Goal: Task Accomplishment & Management: Use online tool/utility

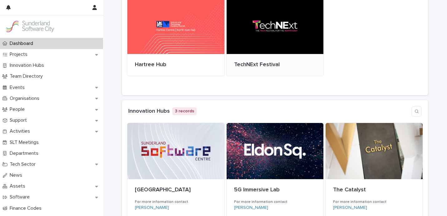
scroll to position [71, 0]
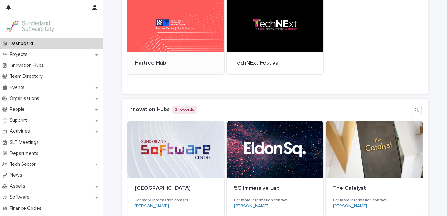
click at [157, 34] on div at bounding box center [175, 24] width 97 height 56
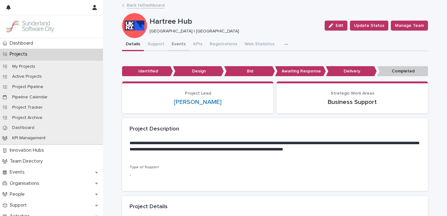
click at [177, 44] on button "Events" at bounding box center [179, 44] width 22 height 13
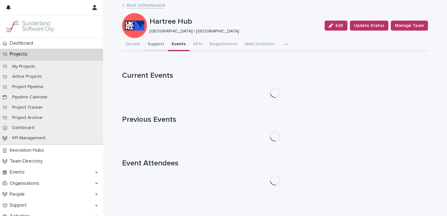
click at [149, 44] on button "Support" at bounding box center [156, 44] width 24 height 13
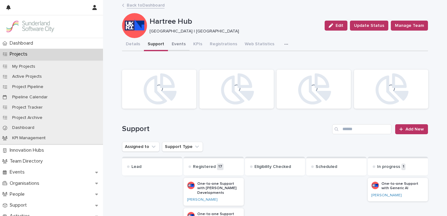
click at [178, 46] on button "Events" at bounding box center [179, 44] width 22 height 13
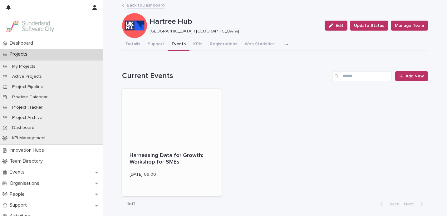
click at [171, 121] on div at bounding box center [171, 117] width 99 height 56
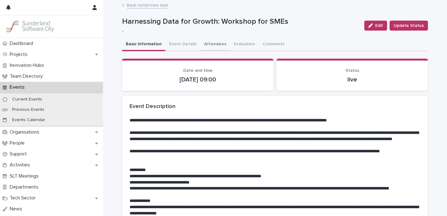
click at [209, 44] on button "Attendees" at bounding box center [215, 44] width 30 height 13
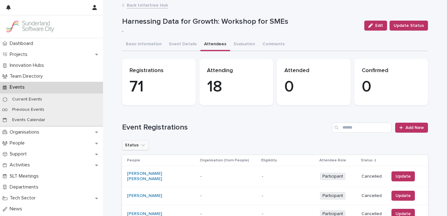
click at [140, 148] on icon "Status" at bounding box center [143, 145] width 6 height 6
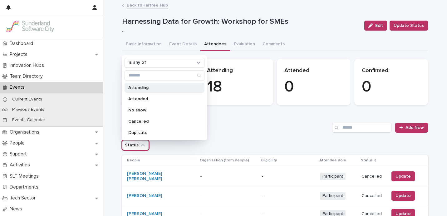
click at [146, 85] on p "Attending" at bounding box center [161, 87] width 66 height 4
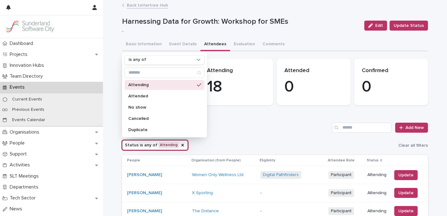
click at [288, 124] on h1 "Event Registrations" at bounding box center [225, 127] width 207 height 9
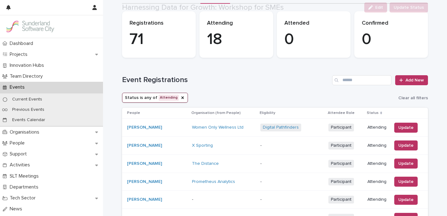
scroll to position [67, 0]
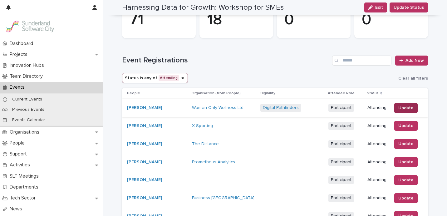
click at [410, 107] on span "Update" at bounding box center [405, 108] width 15 height 6
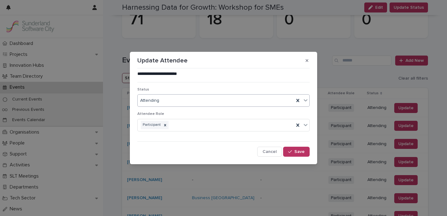
click at [181, 102] on div "Attending" at bounding box center [216, 100] width 156 height 10
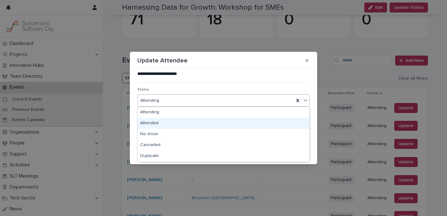
click at [177, 126] on div "Attended" at bounding box center [223, 123] width 171 height 11
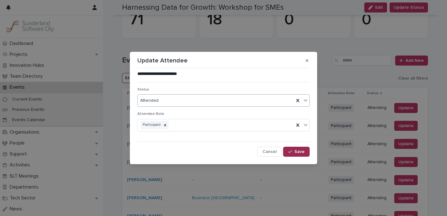
click at [305, 152] on button "Save" at bounding box center [296, 152] width 27 height 10
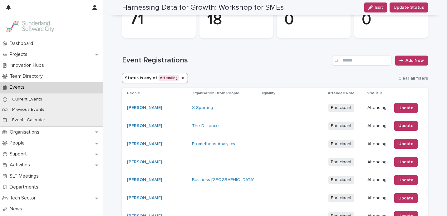
scroll to position [58, 0]
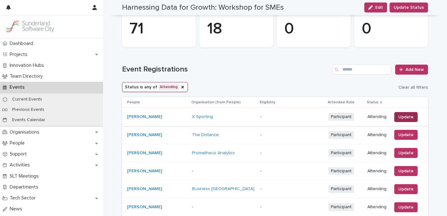
click at [402, 119] on span "Update" at bounding box center [405, 117] width 15 height 6
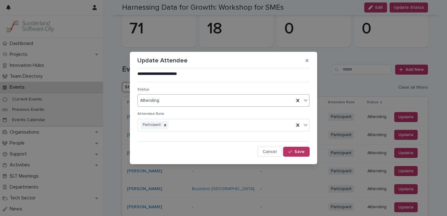
click at [213, 103] on div "Attending" at bounding box center [216, 100] width 156 height 10
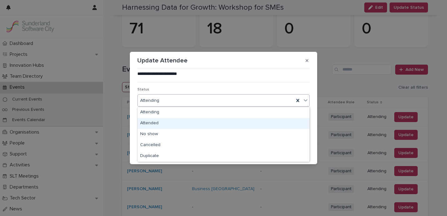
click at [203, 121] on div "Attended" at bounding box center [223, 123] width 171 height 11
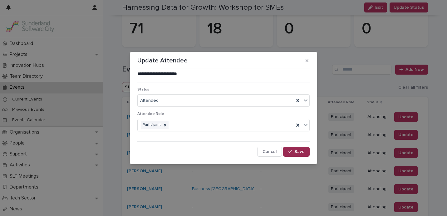
click at [301, 149] on span "Save" at bounding box center [299, 151] width 10 height 4
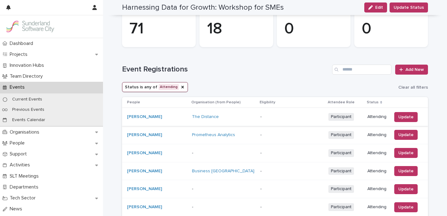
scroll to position [49, 0]
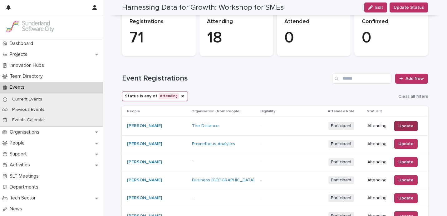
click at [404, 124] on span "Update" at bounding box center [405, 126] width 15 height 6
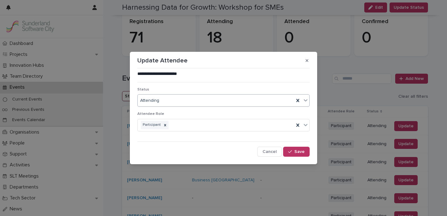
click at [225, 97] on div "Attending" at bounding box center [216, 100] width 156 height 10
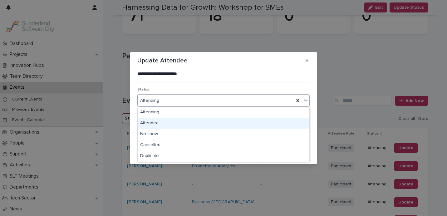
click at [200, 122] on div "Attended" at bounding box center [223, 123] width 171 height 11
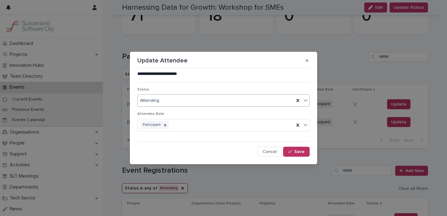
scroll to position [106, 0]
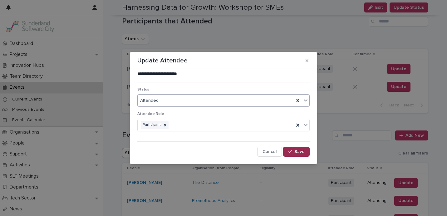
click at [305, 152] on button "Save" at bounding box center [296, 152] width 27 height 10
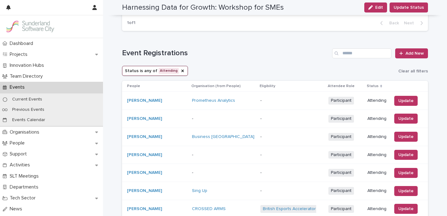
scroll to position [189, 0]
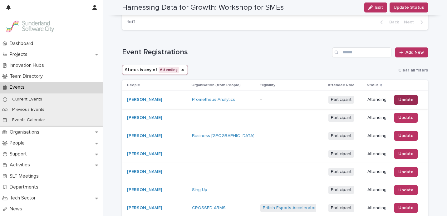
click at [404, 101] on span "Update" at bounding box center [405, 100] width 15 height 6
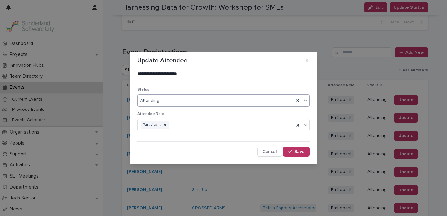
click at [246, 100] on div "Attending" at bounding box center [216, 100] width 156 height 10
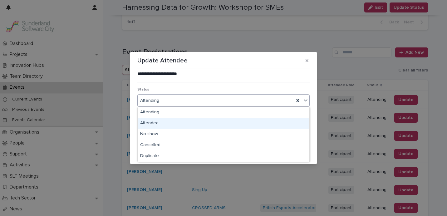
click at [222, 124] on div "Attended" at bounding box center [223, 123] width 171 height 11
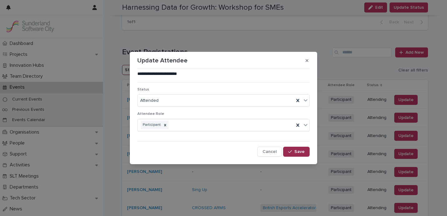
click at [297, 151] on span "Save" at bounding box center [299, 151] width 10 height 4
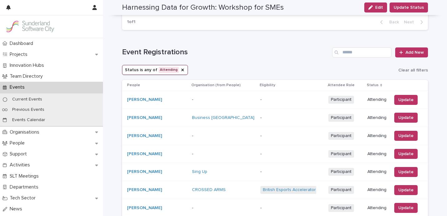
scroll to position [180, 0]
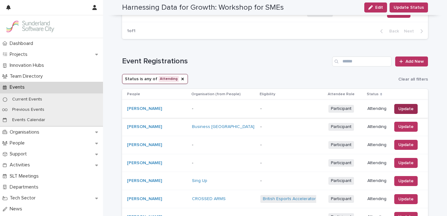
click at [403, 108] on span "Update" at bounding box center [405, 109] width 15 height 6
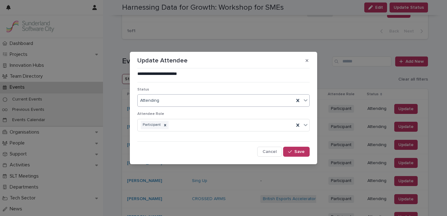
click at [214, 103] on div "Attending" at bounding box center [216, 100] width 156 height 10
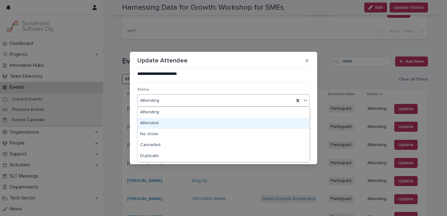
click at [200, 122] on div "Attended" at bounding box center [223, 123] width 171 height 11
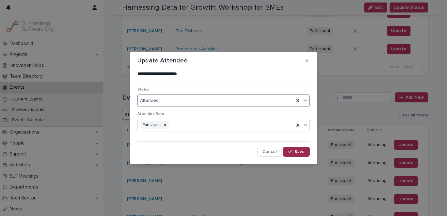
scroll to position [198, 0]
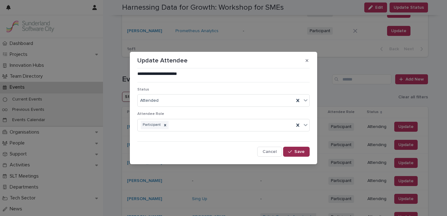
click at [304, 152] on span "Save" at bounding box center [299, 151] width 10 height 4
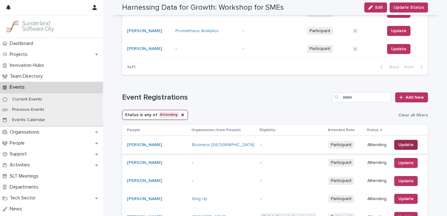
click at [404, 145] on span "Update" at bounding box center [405, 145] width 15 height 6
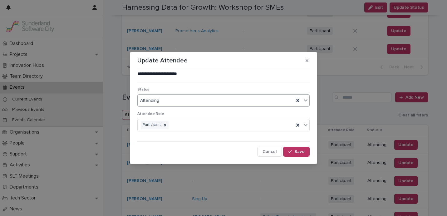
click at [214, 106] on div "Attending" at bounding box center [223, 100] width 172 height 12
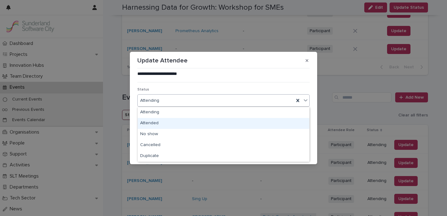
click at [204, 124] on div "Attended" at bounding box center [223, 123] width 171 height 11
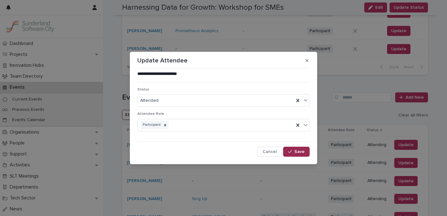
click at [297, 151] on span "Save" at bounding box center [299, 151] width 10 height 4
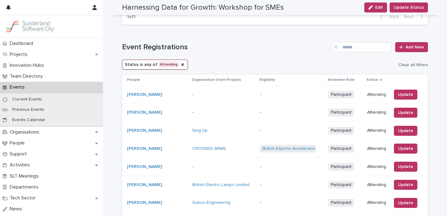
scroll to position [249, 0]
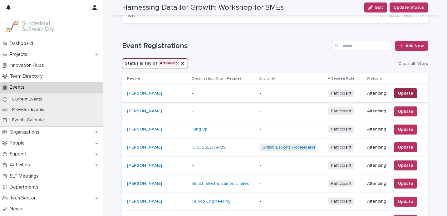
click at [413, 93] on button "Update" at bounding box center [405, 93] width 23 height 10
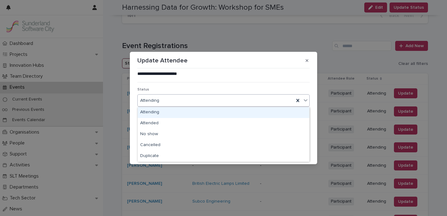
click at [200, 102] on div "Attending" at bounding box center [216, 100] width 156 height 10
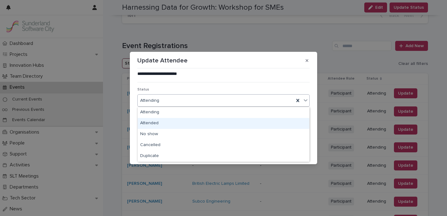
click at [191, 122] on div "Attended" at bounding box center [223, 123] width 171 height 11
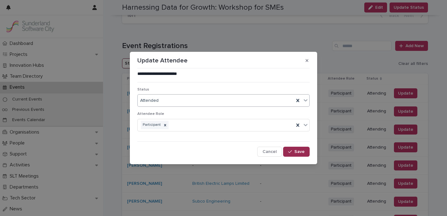
click at [303, 153] on span "Save" at bounding box center [299, 151] width 10 height 4
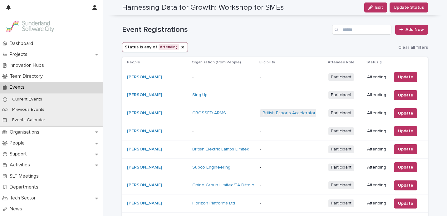
scroll to position [267, 0]
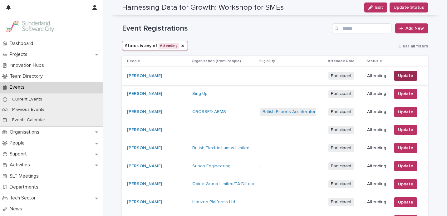
click at [400, 80] on button "Update" at bounding box center [405, 76] width 23 height 10
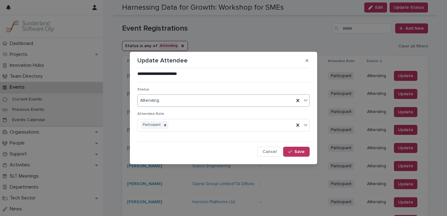
click at [223, 105] on div "Attending" at bounding box center [216, 100] width 156 height 10
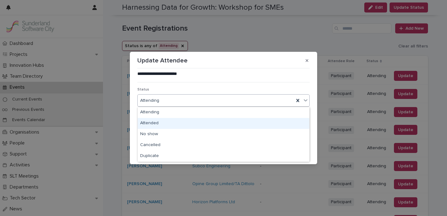
click at [215, 122] on div "Attended" at bounding box center [223, 123] width 171 height 11
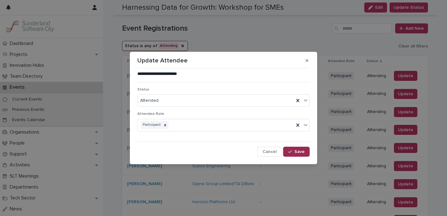
click at [302, 150] on span "Save" at bounding box center [299, 151] width 10 height 4
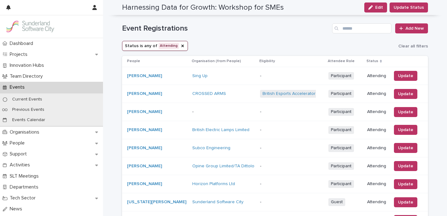
scroll to position [258, 0]
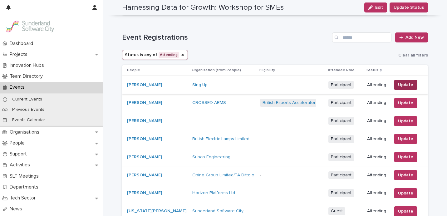
click at [399, 86] on span "Update" at bounding box center [405, 85] width 15 height 6
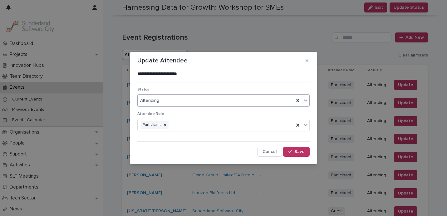
click at [229, 101] on div "Attending" at bounding box center [216, 100] width 156 height 10
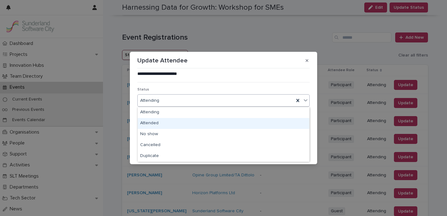
click at [212, 119] on div "Attended" at bounding box center [223, 123] width 171 height 11
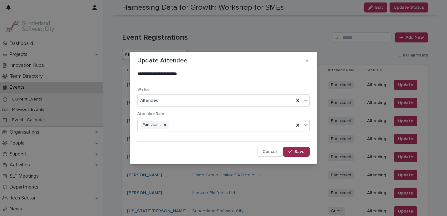
click at [297, 148] on button "Save" at bounding box center [296, 152] width 27 height 10
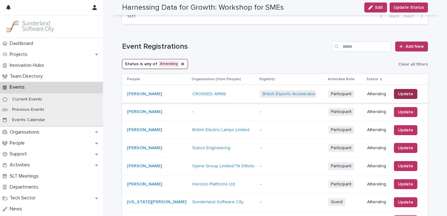
click at [405, 94] on span "Update" at bounding box center [405, 94] width 15 height 6
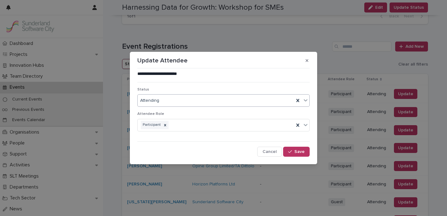
click at [224, 97] on div "Attending" at bounding box center [216, 100] width 156 height 10
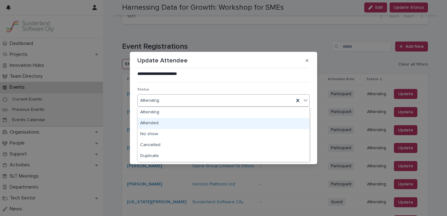
click at [201, 121] on div "Attended" at bounding box center [223, 123] width 171 height 11
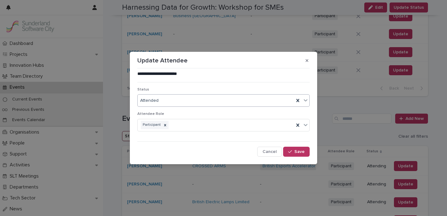
scroll to position [285, 0]
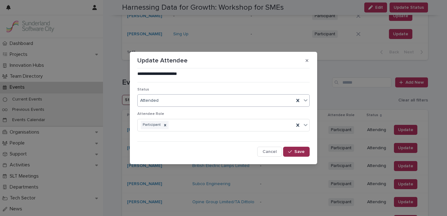
click at [297, 151] on span "Save" at bounding box center [299, 151] width 10 height 4
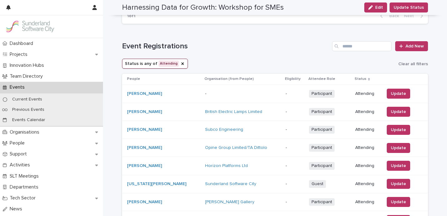
scroll to position [333, 0]
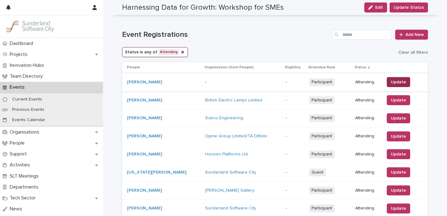
click at [390, 82] on span "Update" at bounding box center [397, 82] width 15 height 6
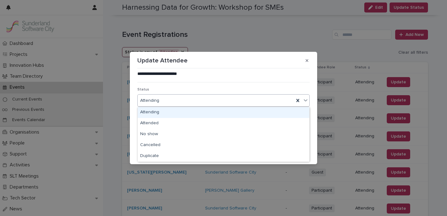
click at [226, 101] on div "Attending" at bounding box center [216, 100] width 156 height 10
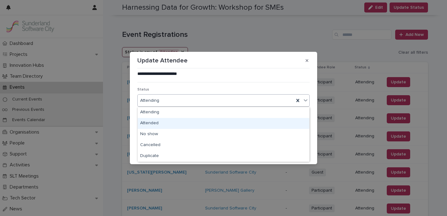
click at [216, 122] on div "Attended" at bounding box center [223, 123] width 171 height 11
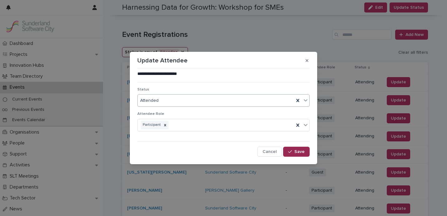
click at [301, 152] on span "Save" at bounding box center [299, 151] width 10 height 4
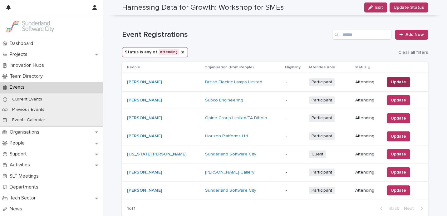
click at [395, 80] on span "Update" at bounding box center [397, 82] width 15 height 6
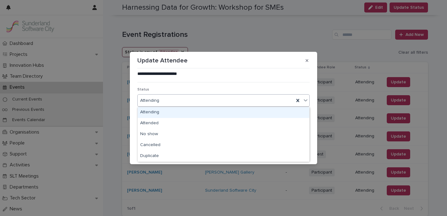
click at [234, 101] on div "Attending" at bounding box center [216, 100] width 156 height 10
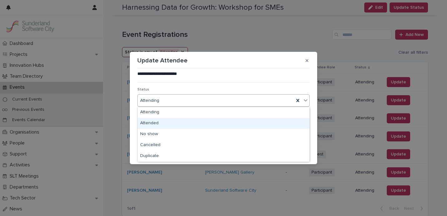
click at [216, 119] on div "Attended" at bounding box center [223, 123] width 171 height 11
click at [216, 119] on div "Participant" at bounding box center [216, 124] width 156 height 11
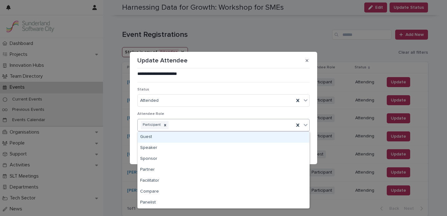
click at [219, 114] on p "Attendee Role" at bounding box center [223, 114] width 172 height 4
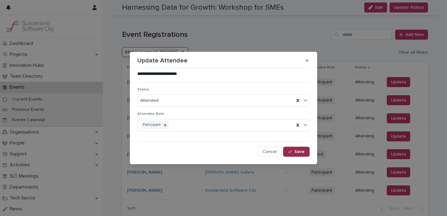
click at [291, 148] on button "Save" at bounding box center [296, 152] width 27 height 10
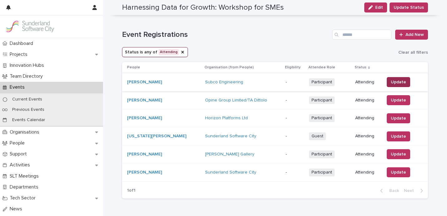
click at [390, 81] on span "Update" at bounding box center [397, 82] width 15 height 6
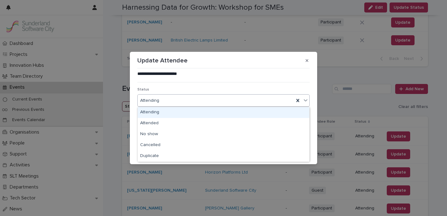
click at [249, 99] on div "Attending" at bounding box center [216, 100] width 156 height 10
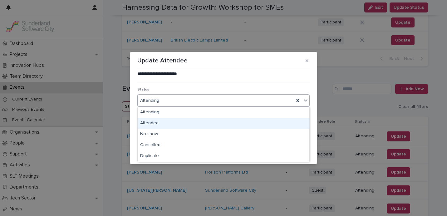
click at [233, 120] on div "Attended" at bounding box center [223, 123] width 171 height 11
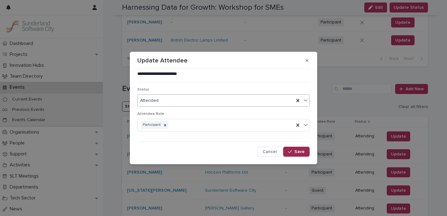
click at [303, 151] on span "Save" at bounding box center [299, 151] width 10 height 4
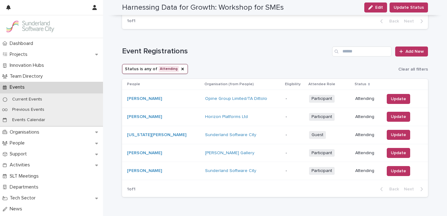
scroll to position [380, 0]
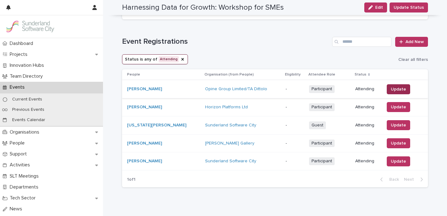
click at [390, 92] on span "Update" at bounding box center [397, 89] width 15 height 6
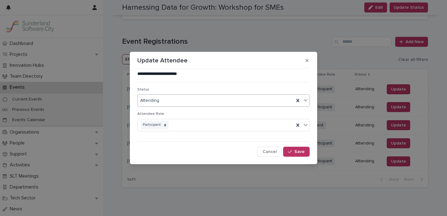
click at [175, 101] on div "Attending" at bounding box center [216, 100] width 156 height 10
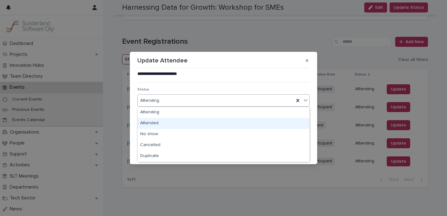
click at [172, 125] on div "Attended" at bounding box center [223, 123] width 171 height 11
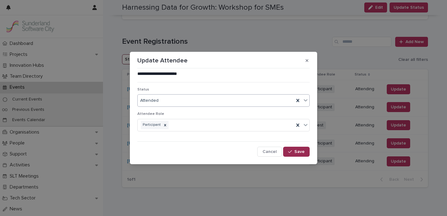
click at [294, 149] on button "Save" at bounding box center [296, 152] width 27 height 10
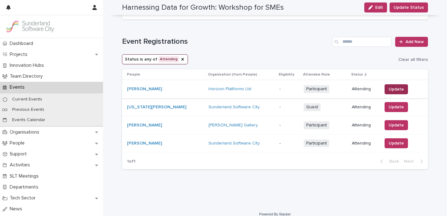
click at [391, 89] on span "Update" at bounding box center [395, 89] width 15 height 6
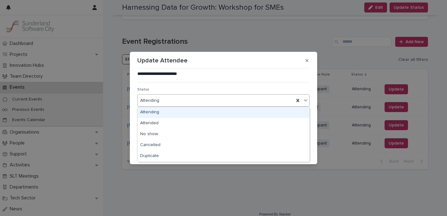
click at [217, 102] on div "Attending" at bounding box center [216, 100] width 156 height 10
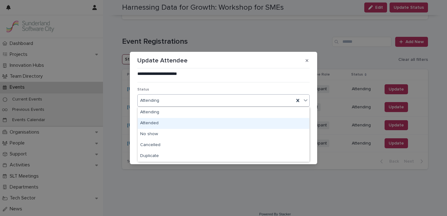
click at [201, 124] on div "Attended" at bounding box center [223, 123] width 171 height 11
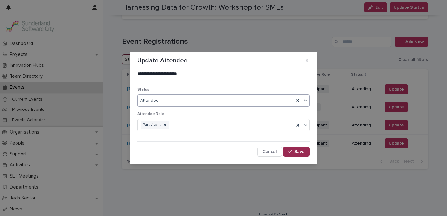
click at [300, 151] on span "Save" at bounding box center [299, 151] width 10 height 4
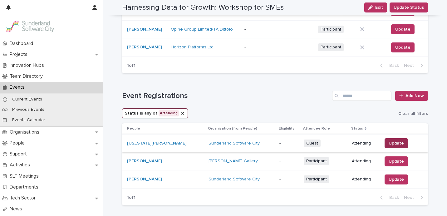
click at [388, 141] on span "Update" at bounding box center [395, 143] width 15 height 6
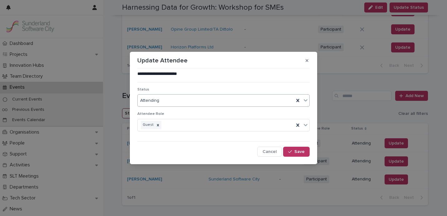
click at [245, 104] on div "Attending" at bounding box center [216, 100] width 156 height 10
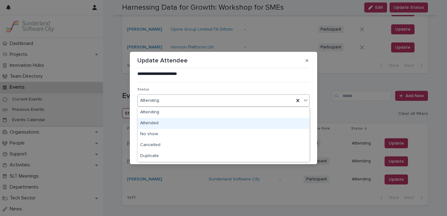
click at [232, 121] on div "Attended" at bounding box center [223, 123] width 171 height 11
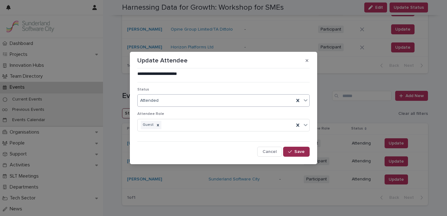
click at [302, 152] on span "Save" at bounding box center [299, 151] width 10 height 4
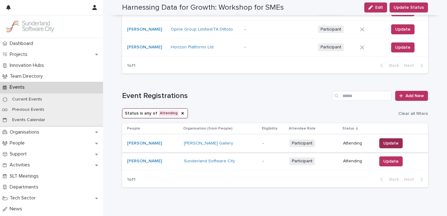
click at [385, 141] on span "Update" at bounding box center [390, 143] width 15 height 6
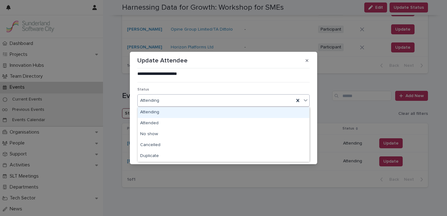
click at [235, 101] on div "Attending" at bounding box center [216, 100] width 156 height 10
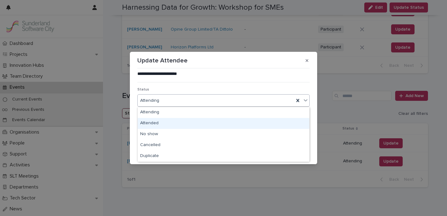
click at [219, 123] on div "Attended" at bounding box center [223, 123] width 171 height 11
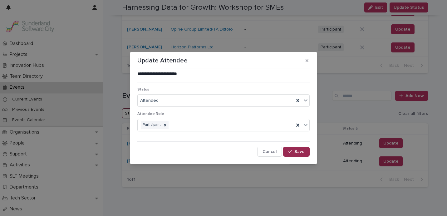
click at [295, 151] on span "Save" at bounding box center [299, 151] width 10 height 4
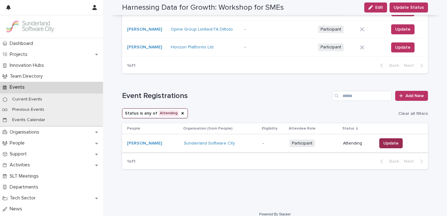
click at [392, 148] on button "Update" at bounding box center [390, 143] width 23 height 10
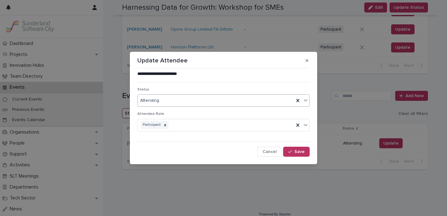
click at [256, 101] on div "Attending" at bounding box center [216, 100] width 156 height 10
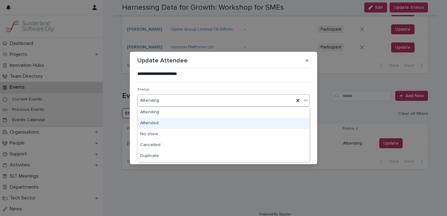
click at [241, 124] on div "Attended" at bounding box center [223, 123] width 171 height 11
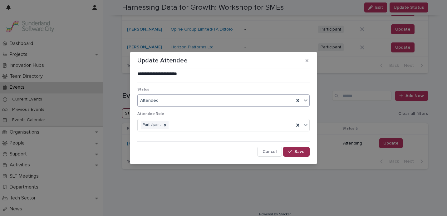
click at [306, 153] on button "Save" at bounding box center [296, 152] width 27 height 10
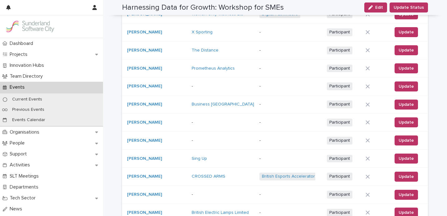
scroll to position [0, 0]
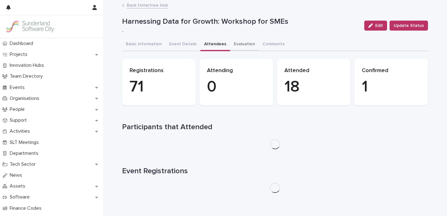
click at [236, 46] on button "Evaluation" at bounding box center [244, 44] width 29 height 13
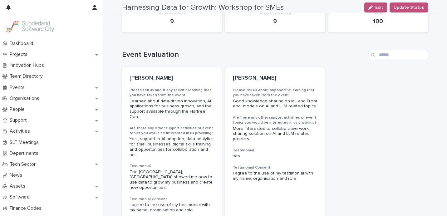
scroll to position [59, 0]
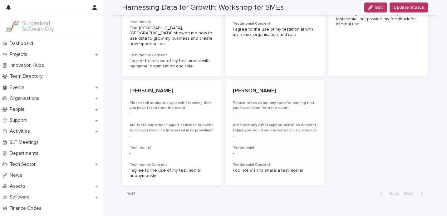
scroll to position [204, 0]
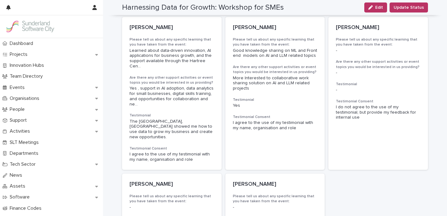
scroll to position [109, 0]
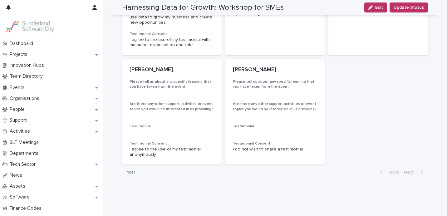
scroll to position [226, 0]
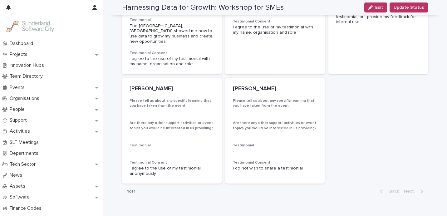
scroll to position [205, 0]
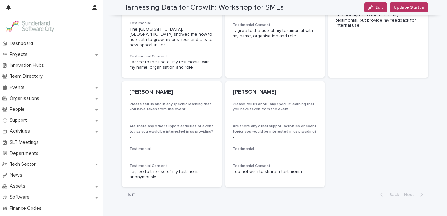
scroll to position [226, 0]
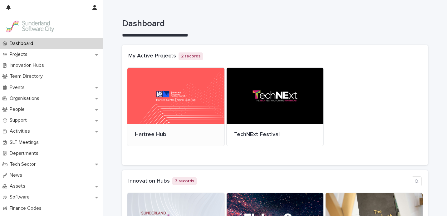
click at [171, 94] on div at bounding box center [175, 96] width 97 height 56
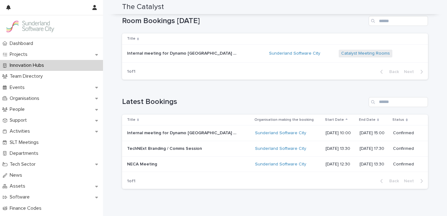
scroll to position [185, 0]
click at [48, 65] on p "Innovation Hubs" at bounding box center [28, 65] width 42 height 6
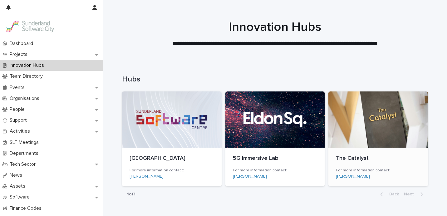
click at [356, 129] on div at bounding box center [377, 119] width 99 height 56
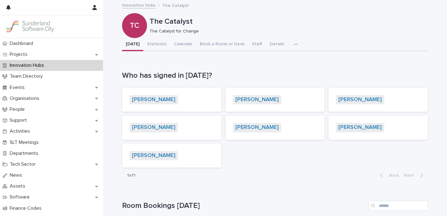
click at [143, 6] on link "Innovation Hubs" at bounding box center [138, 4] width 33 height 7
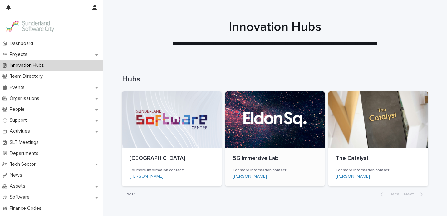
click at [277, 120] on div at bounding box center [274, 119] width 99 height 56
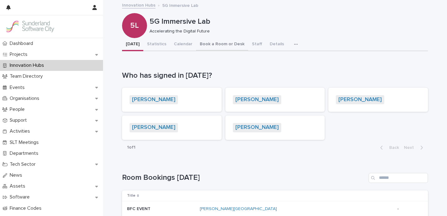
click at [207, 44] on button "Book a Room or Desk" at bounding box center [222, 44] width 52 height 13
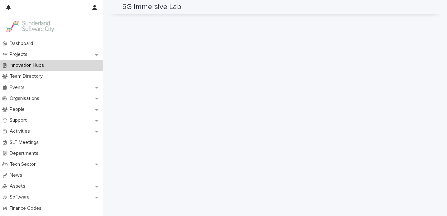
scroll to position [100, 0]
